Goal: Complete application form

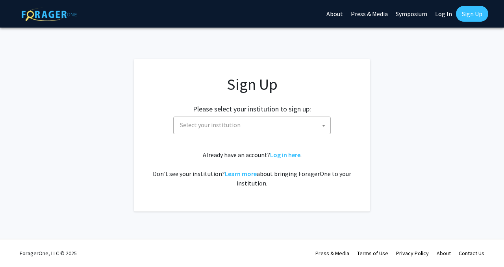
click at [246, 120] on span "Select your institution" at bounding box center [253, 125] width 153 height 16
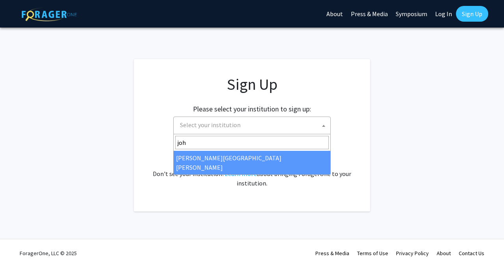
type input "joh"
select select "1"
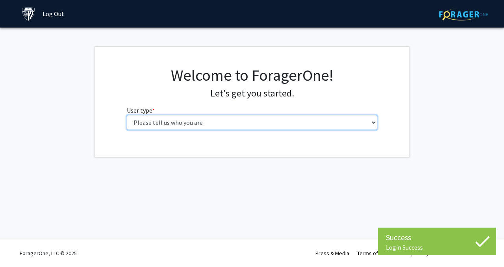
click at [263, 120] on select "Please tell us who you are Undergraduate Student Master's Student Doctoral Cand…" at bounding box center [252, 122] width 251 height 15
select select "2: masters"
click at [127, 115] on select "Please tell us who you are Undergraduate Student Master's Student Doctoral Cand…" at bounding box center [252, 122] width 251 height 15
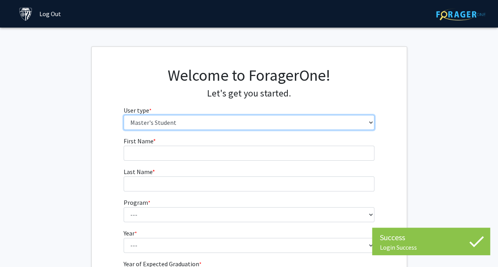
scroll to position [39, 0]
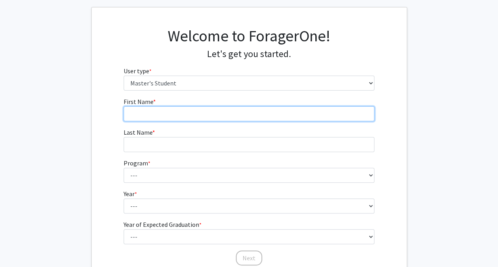
click at [168, 109] on input "First Name * required" at bounding box center [249, 113] width 251 height 15
type input "[PERSON_NAME]"
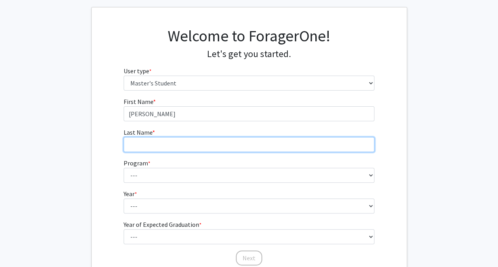
type input "[PERSON_NAME]"
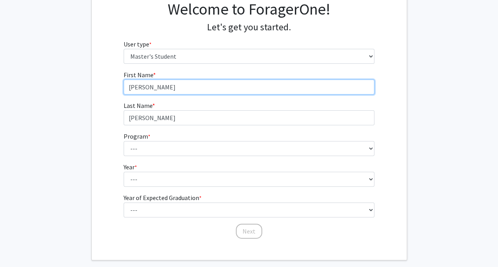
scroll to position [79, 0]
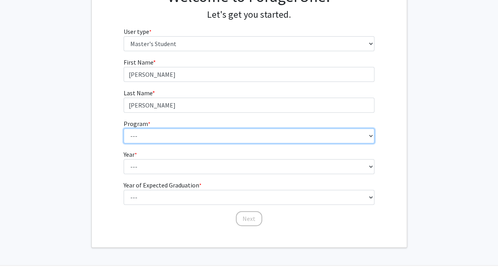
click at [168, 132] on select "--- Anatomy Education Applied and Computational Mathematics Applied Biomedical …" at bounding box center [249, 135] width 251 height 15
select select "43: 32"
click at [124, 128] on select "--- Anatomy Education Applied and Computational Mathematics Applied Biomedical …" at bounding box center [249, 135] width 251 height 15
click at [213, 138] on select "--- Anatomy Education Applied and Computational Mathematics Applied Biomedical …" at bounding box center [249, 135] width 251 height 15
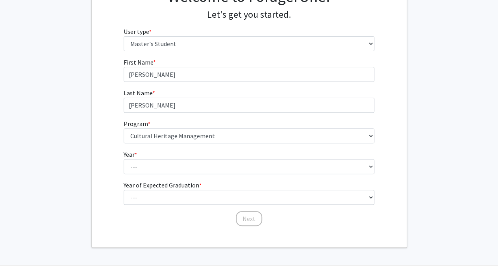
click at [223, 153] on fg-select "Year * required --- First Year Second Year" at bounding box center [249, 162] width 251 height 24
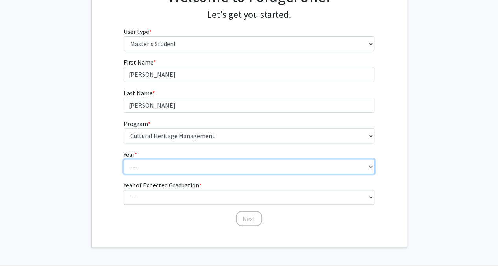
click at [196, 164] on select "--- First Year Second Year" at bounding box center [249, 166] width 251 height 15
select select "1: first_year"
click at [124, 159] on select "--- First Year Second Year" at bounding box center [249, 166] width 251 height 15
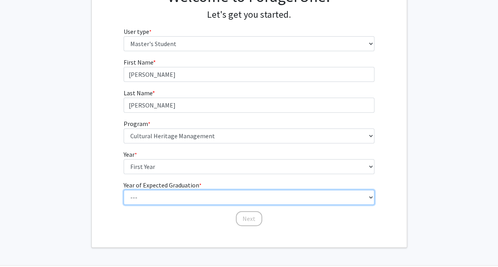
click at [203, 194] on select "--- 2025 2026 2027 2028 2029 2030 2031 2032 2033 2034" at bounding box center [249, 197] width 251 height 15
select select "2: 2026"
click at [124, 190] on select "--- 2025 2026 2027 2028 2029 2030 2031 2032 2033 2034" at bounding box center [249, 197] width 251 height 15
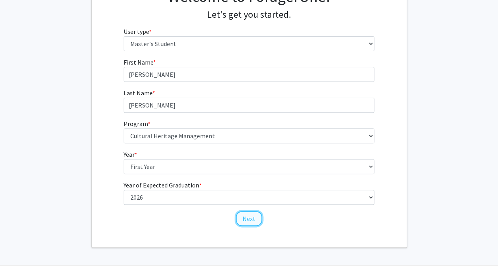
click at [254, 220] on button "Next" at bounding box center [249, 218] width 26 height 15
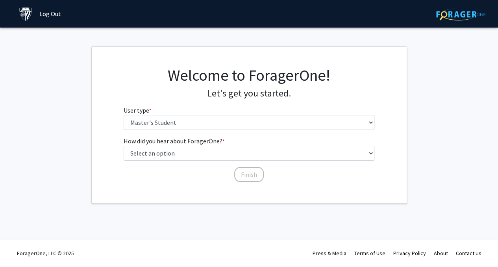
scroll to position [0, 0]
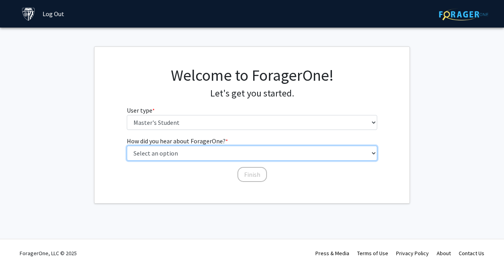
click at [189, 153] on select "Select an option Peer/student recommendation Faculty/staff recommendation Unive…" at bounding box center [252, 153] width 251 height 15
select select "3: university_website"
click at [127, 146] on select "Select an option Peer/student recommendation Faculty/staff recommendation Unive…" at bounding box center [252, 153] width 251 height 15
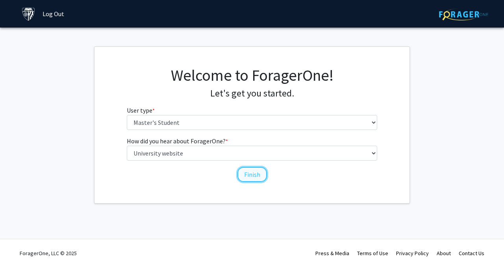
click at [253, 175] on button "Finish" at bounding box center [252, 174] width 30 height 15
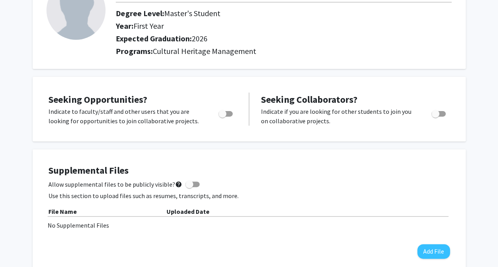
scroll to position [79, 0]
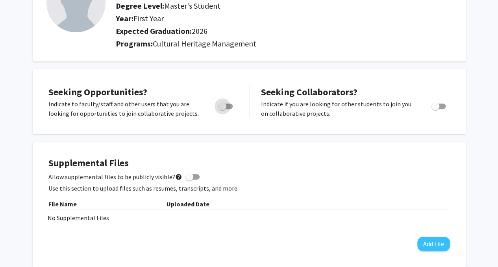
click at [226, 107] on span "Toggle" at bounding box center [225, 106] width 14 height 6
click at [222, 109] on input "Are you actively seeking opportunities?" at bounding box center [222, 109] width 0 height 0
checkbox input "true"
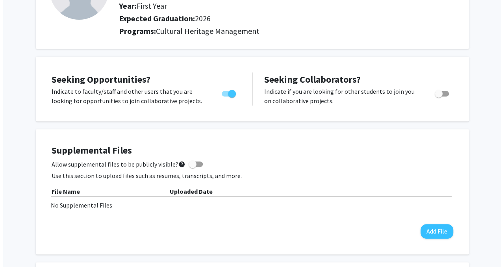
scroll to position [118, 0]
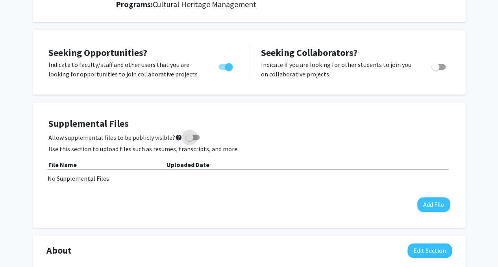
click at [189, 137] on span at bounding box center [192, 138] width 14 height 6
click at [189, 140] on input "Allow supplemental files to be publicly visible? help" at bounding box center [189, 140] width 0 height 0
checkbox input "true"
click at [431, 208] on button "Add File" at bounding box center [433, 204] width 33 height 15
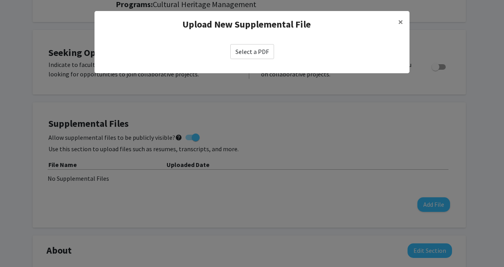
click at [258, 56] on label "Select a PDF" at bounding box center [252, 51] width 44 height 15
click at [0, 0] on input "Select a PDF" at bounding box center [0, 0] width 0 height 0
